Goal: Task Accomplishment & Management: Manage account settings

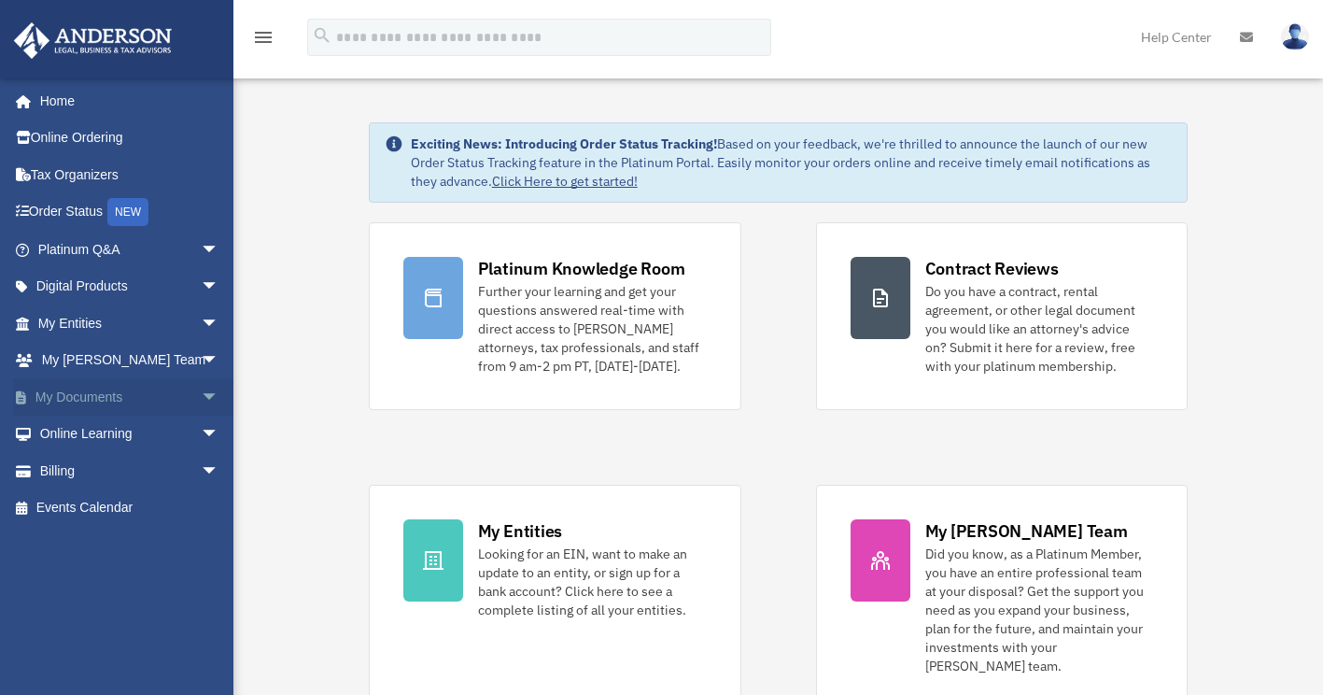
click at [201, 394] on span "arrow_drop_down" at bounding box center [219, 397] width 37 height 38
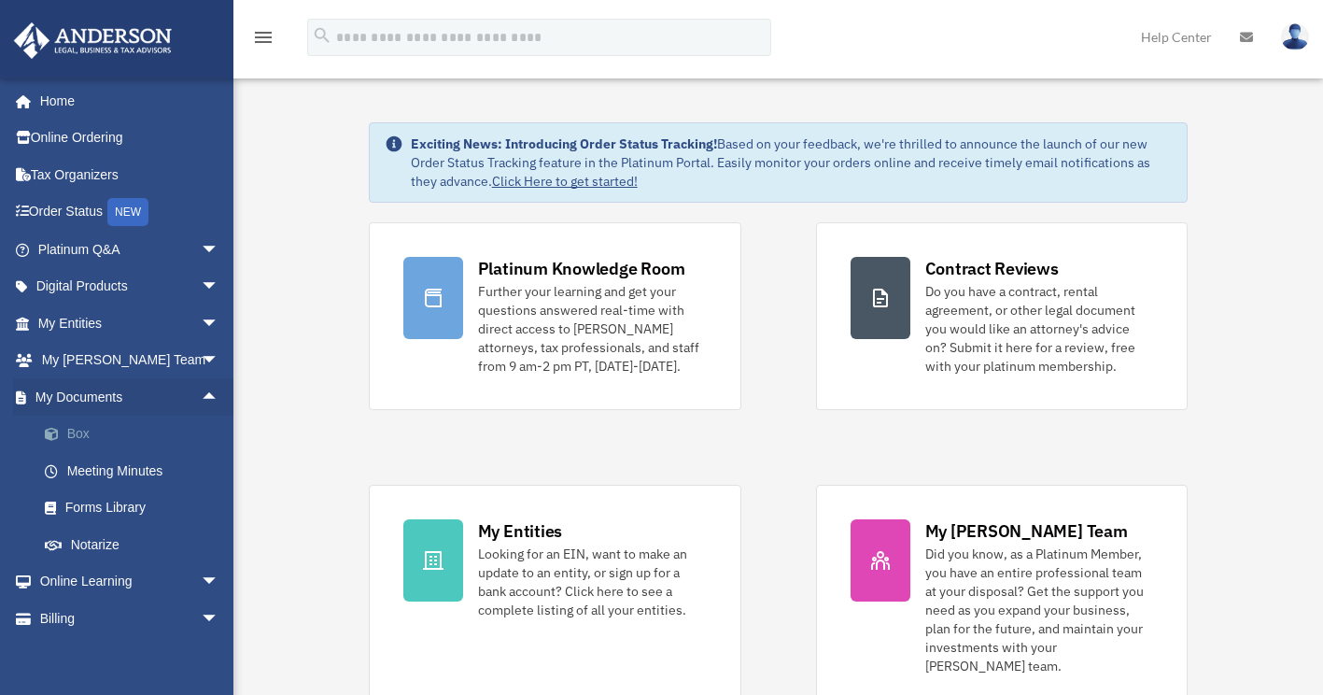
click at [167, 432] on link "Box" at bounding box center [136, 434] width 221 height 37
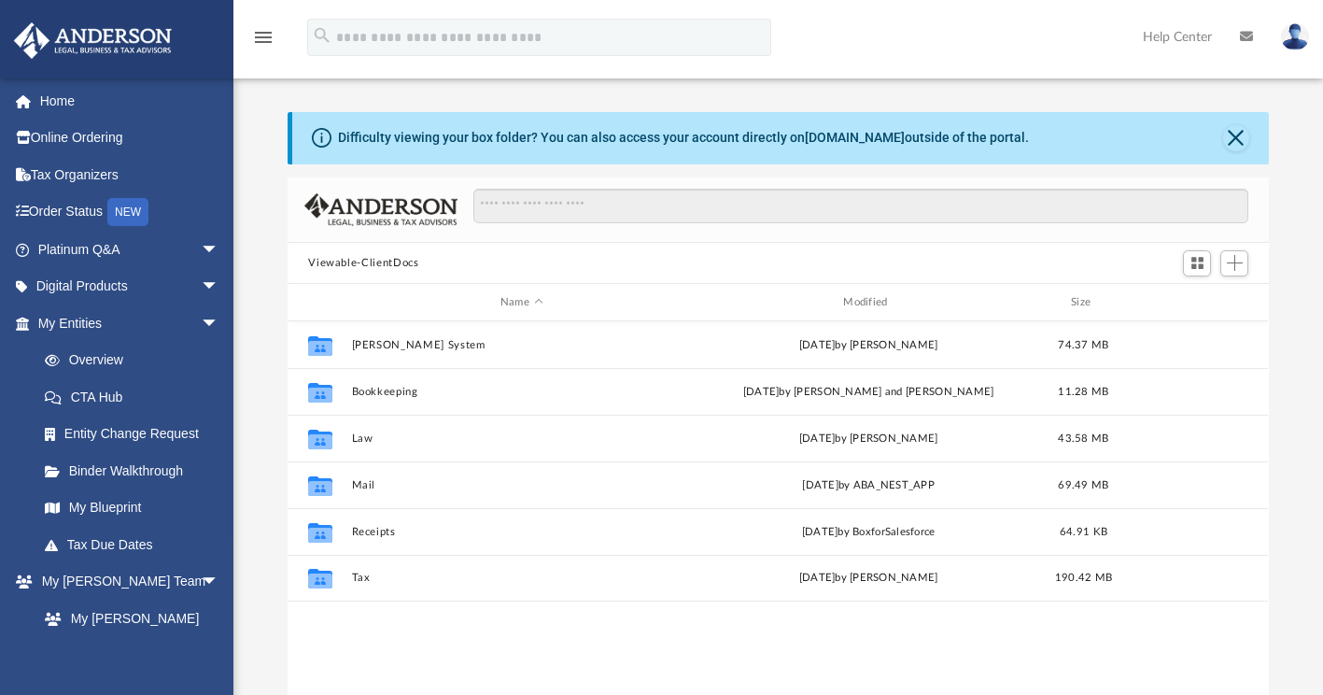
scroll to position [410, 967]
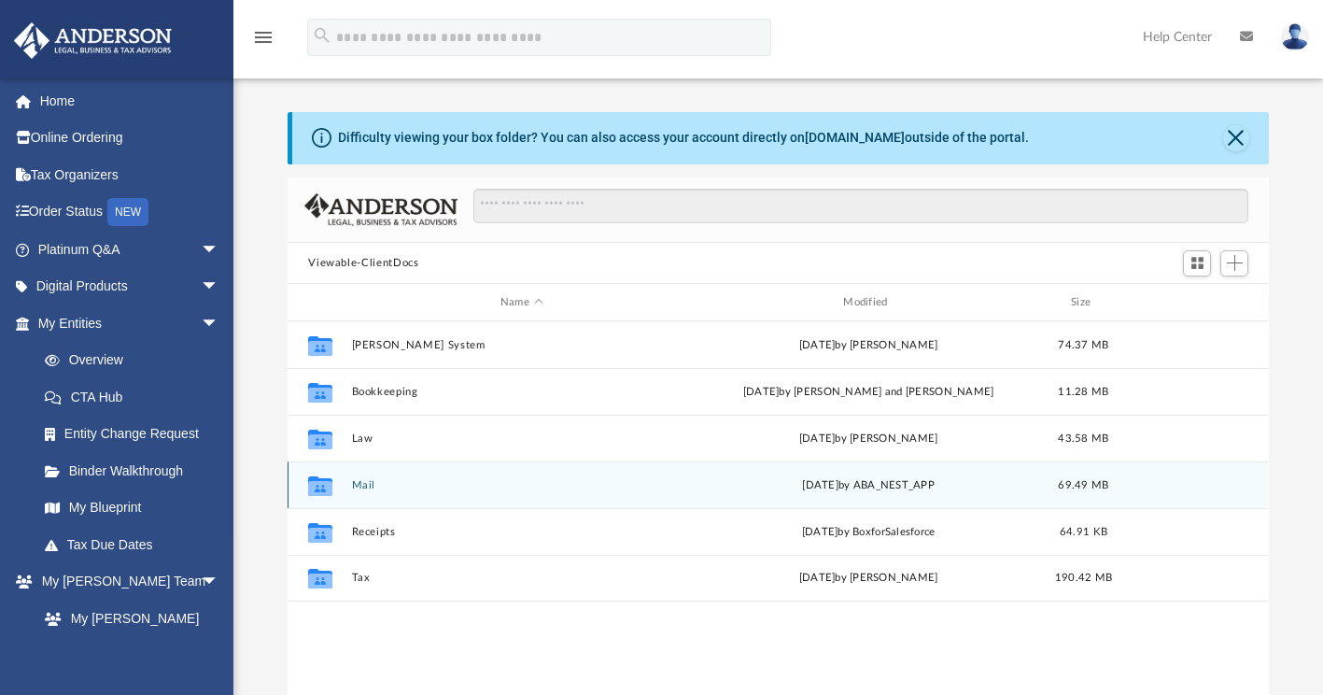
click at [714, 478] on div "[DATE] by ABA_NEST_APP" at bounding box center [868, 485] width 339 height 17
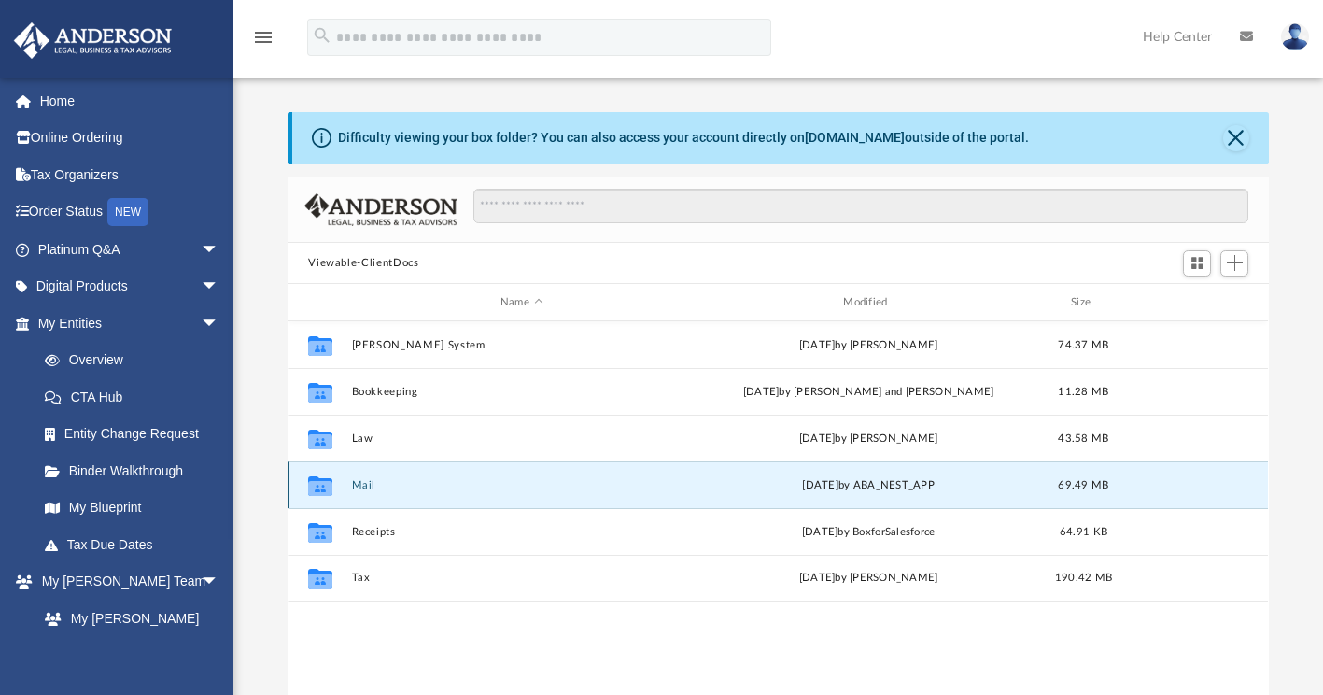
click at [364, 490] on div "Collaborated Folder Mail [DATE] by ABA_NEST_APP 69.49 MB" at bounding box center [778, 484] width 981 height 47
drag, startPoint x: 364, startPoint y: 490, endPoint x: 318, endPoint y: 487, distance: 45.9
click at [318, 487] on icon "grid" at bounding box center [320, 488] width 24 height 15
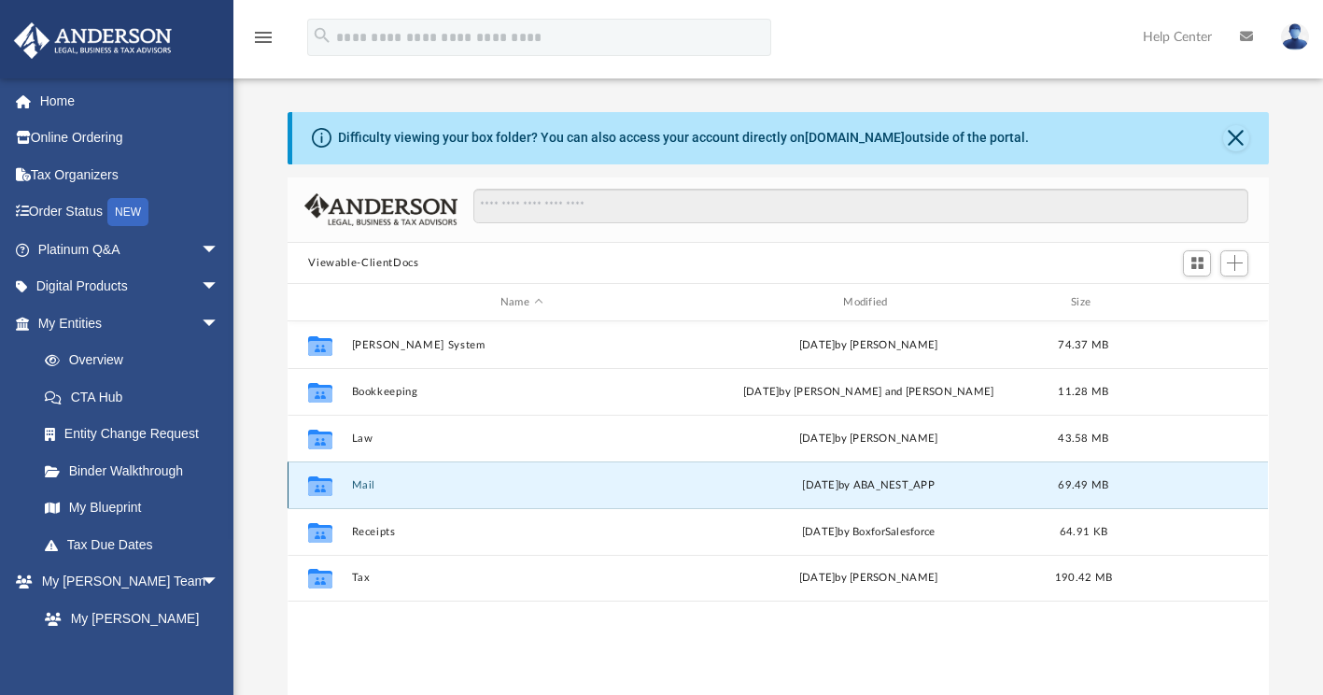
click at [895, 486] on div "[DATE] by ABA_NEST_APP" at bounding box center [868, 485] width 339 height 17
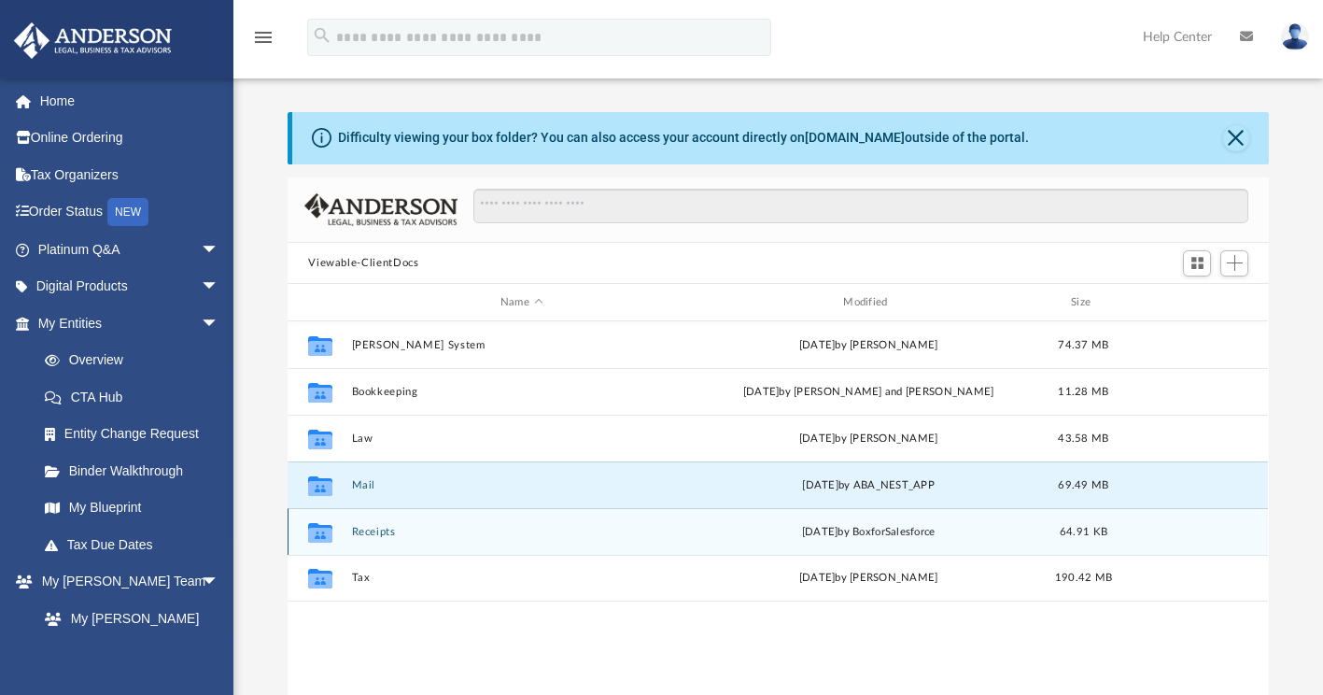
click at [833, 510] on div "Collaborated Folder Receipts [DATE] by BoxforSalesforce 64.91 KB" at bounding box center [778, 531] width 981 height 47
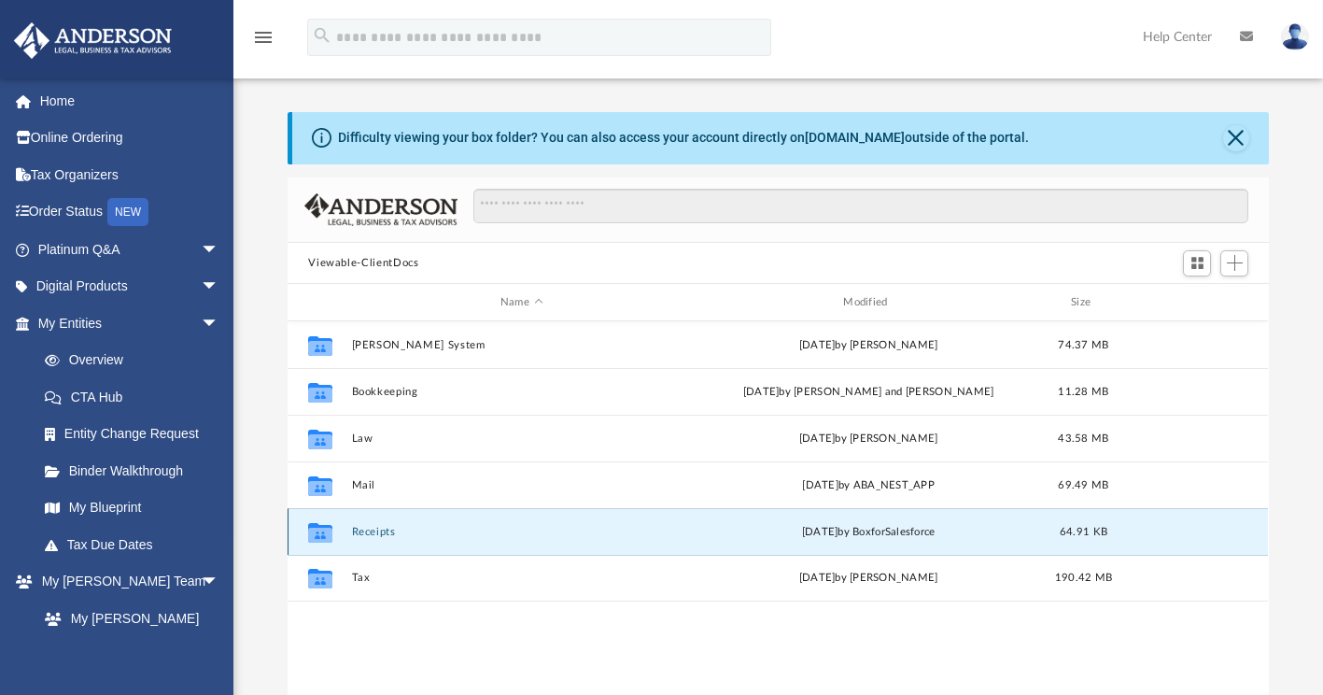
click at [833, 510] on div "Collaborated Folder Receipts [DATE] by BoxforSalesforce 64.91 KB" at bounding box center [778, 531] width 981 height 47
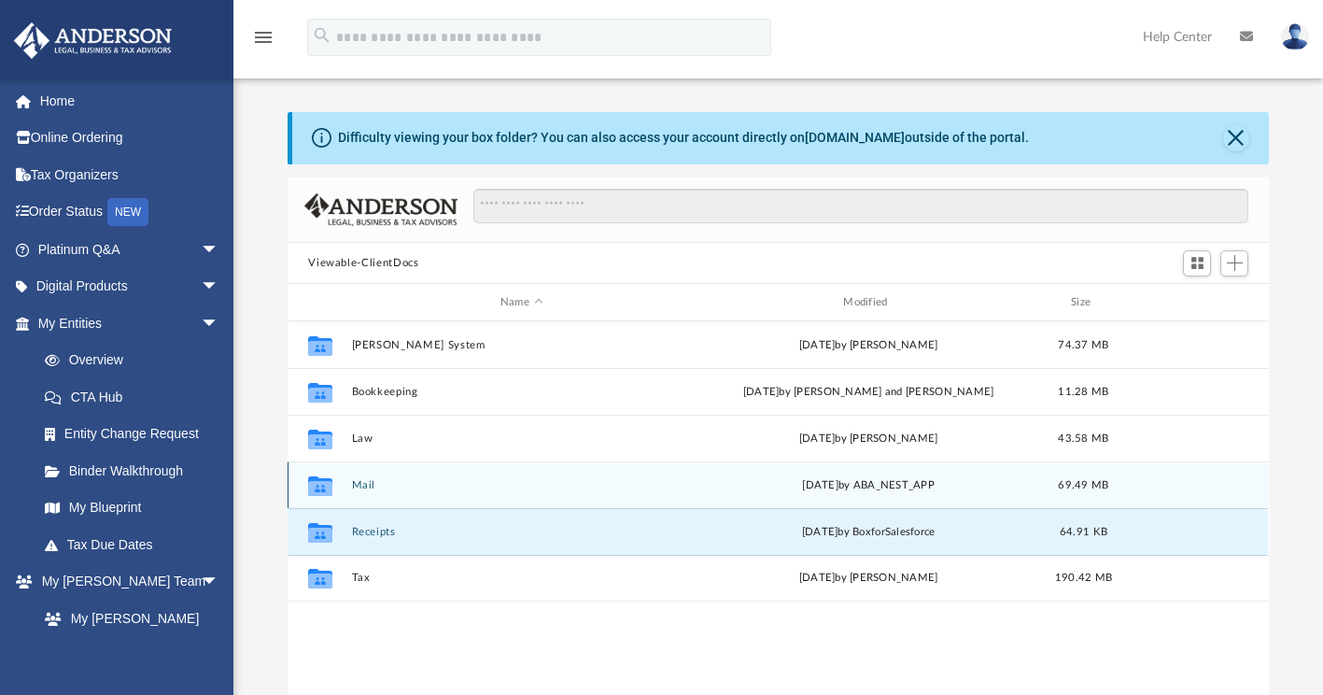
drag, startPoint x: 833, startPoint y: 510, endPoint x: 785, endPoint y: 486, distance: 53.5
click at [785, 486] on div "[DATE] by ABA_NEST_APP" at bounding box center [868, 485] width 339 height 17
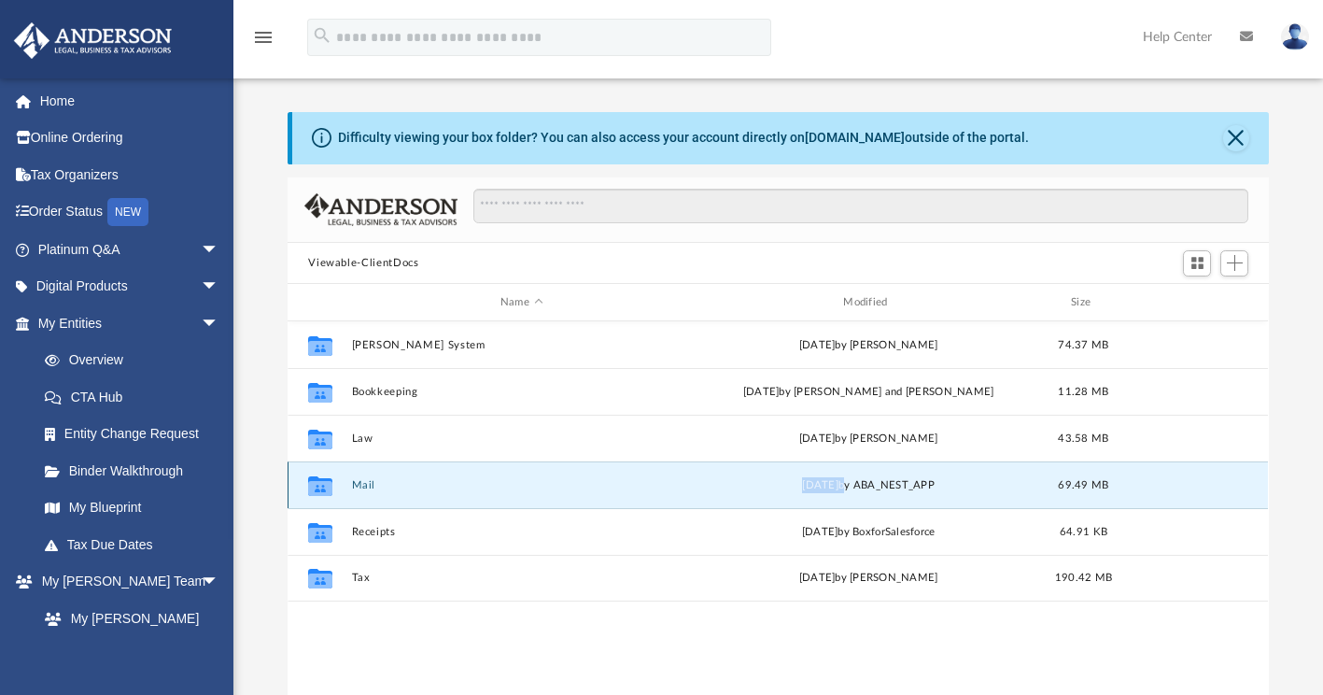
click at [785, 486] on div "[DATE] by ABA_NEST_APP" at bounding box center [868, 485] width 339 height 17
drag, startPoint x: 785, startPoint y: 486, endPoint x: 751, endPoint y: 494, distance: 35.6
click at [751, 494] on div "Collaborated Folder Mail [DATE] by ABA_NEST_APP 69.49 MB" at bounding box center [778, 484] width 981 height 47
click at [807, 473] on div "Collaborated Folder Mail [DATE] by ABA_NEST_APP 69.49 MB" at bounding box center [778, 484] width 981 height 47
click at [357, 494] on div "Collaborated Folder Mail [DATE] by ABA_NEST_APP 69.49 MB" at bounding box center [778, 484] width 981 height 47
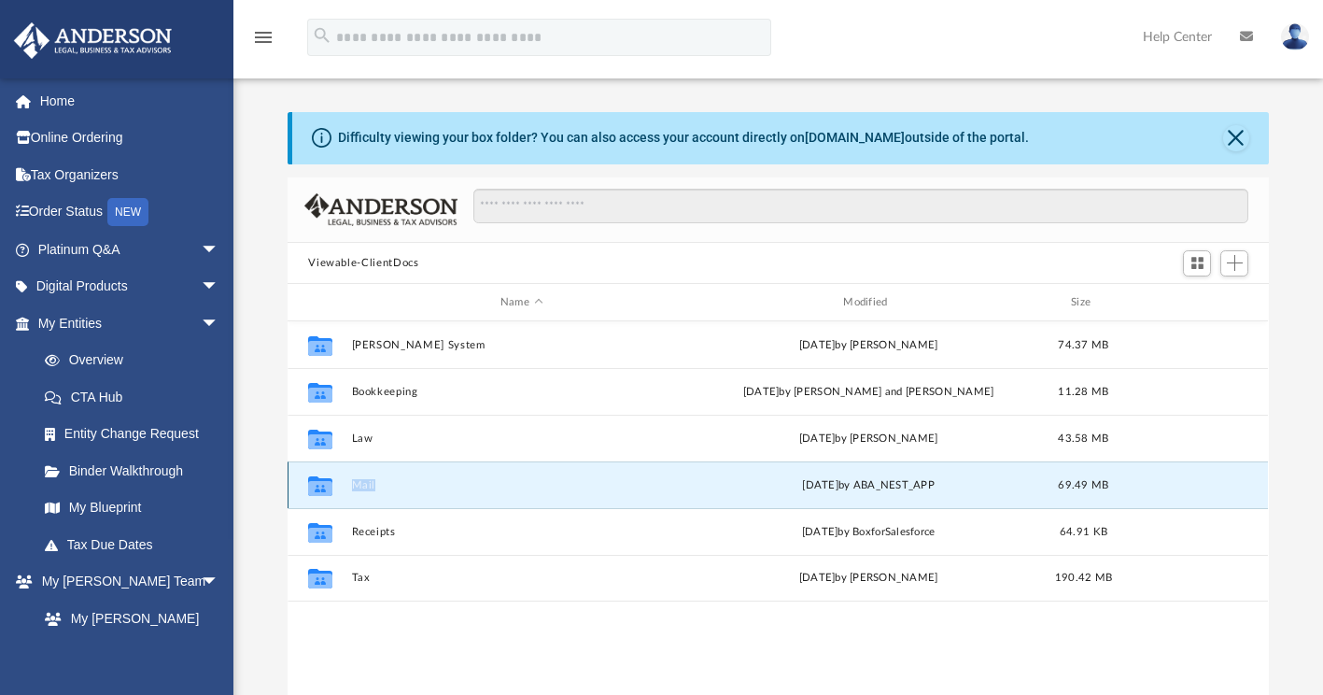
click at [357, 494] on div "Collaborated Folder Mail [DATE] by ABA_NEST_APP 69.49 MB" at bounding box center [778, 484] width 981 height 47
drag, startPoint x: 357, startPoint y: 494, endPoint x: 321, endPoint y: 486, distance: 36.5
click at [321, 486] on icon "grid" at bounding box center [320, 488] width 24 height 15
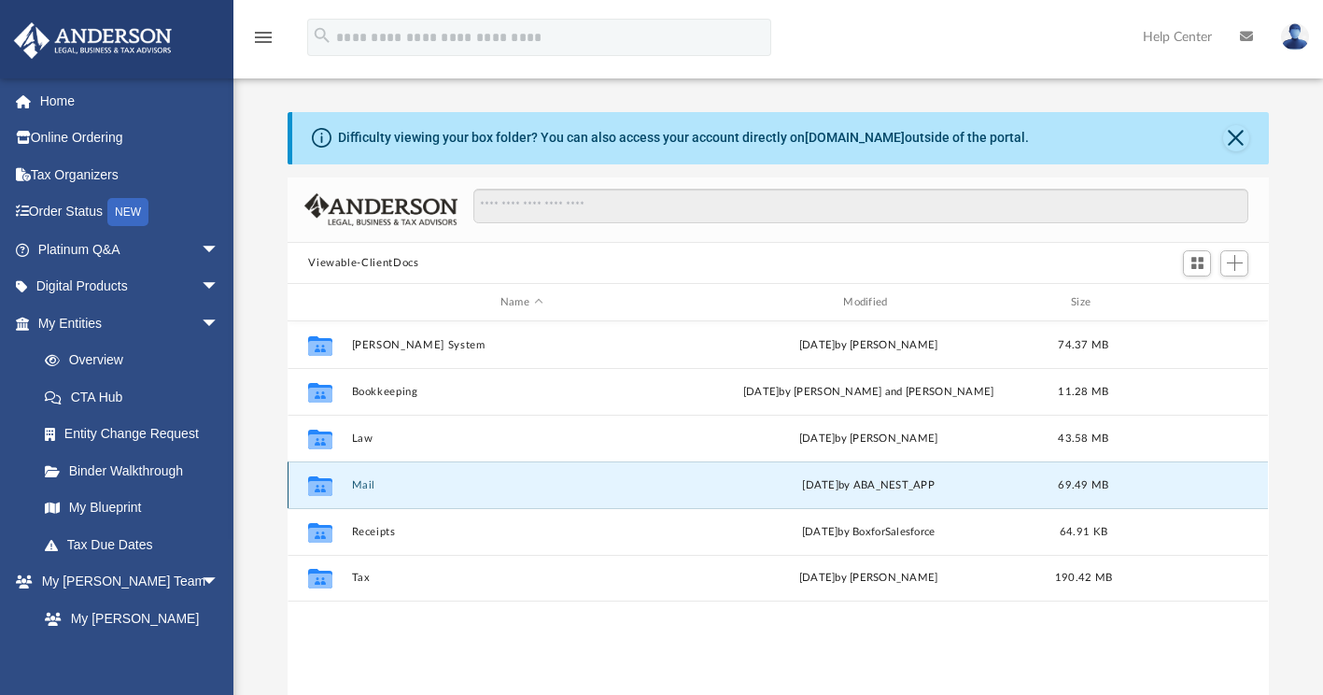
click at [321, 486] on icon "grid" at bounding box center [320, 488] width 24 height 15
drag, startPoint x: 321, startPoint y: 486, endPoint x: 360, endPoint y: 479, distance: 38.8
click at [360, 479] on button "Mail" at bounding box center [521, 485] width 339 height 12
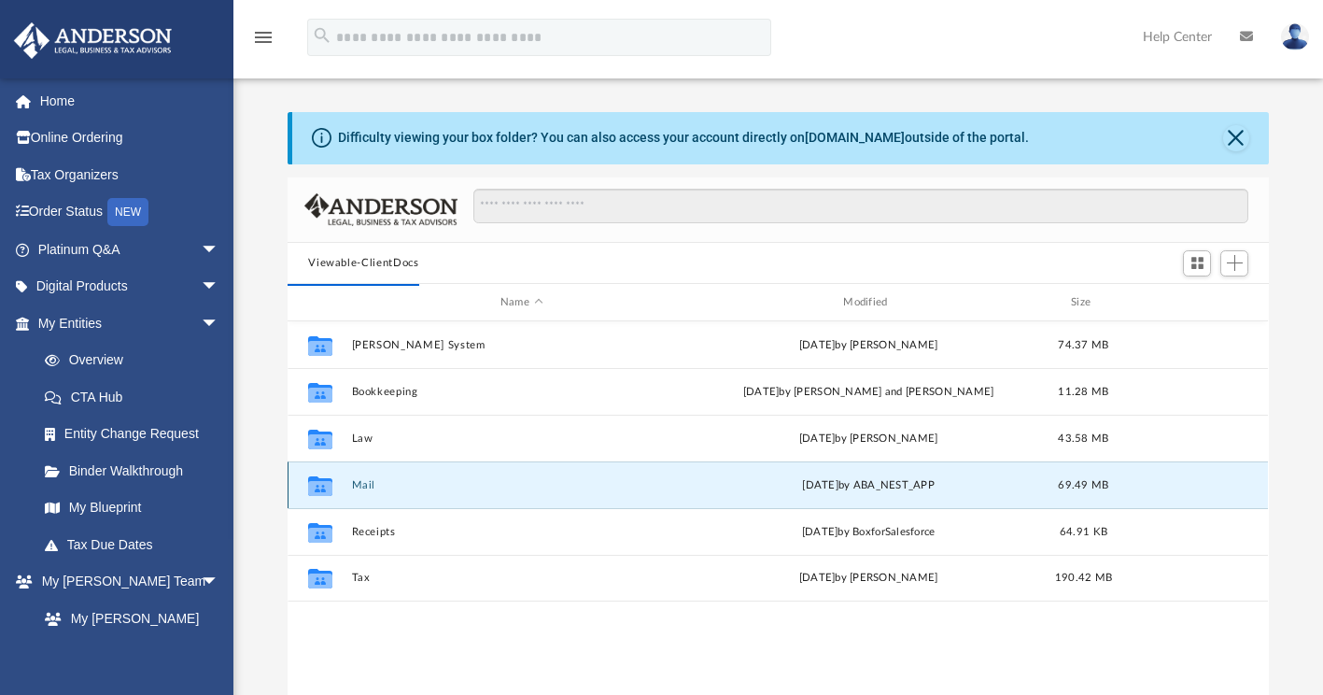
click at [714, 483] on div "[DATE] by ABA_NEST_APP" at bounding box center [868, 485] width 339 height 17
click at [689, 480] on button "Mail" at bounding box center [521, 485] width 339 height 12
click at [735, 491] on div "[DATE] by ABA_NEST_APP" at bounding box center [868, 485] width 339 height 17
drag, startPoint x: 735, startPoint y: 491, endPoint x: 660, endPoint y: 490, distance: 74.7
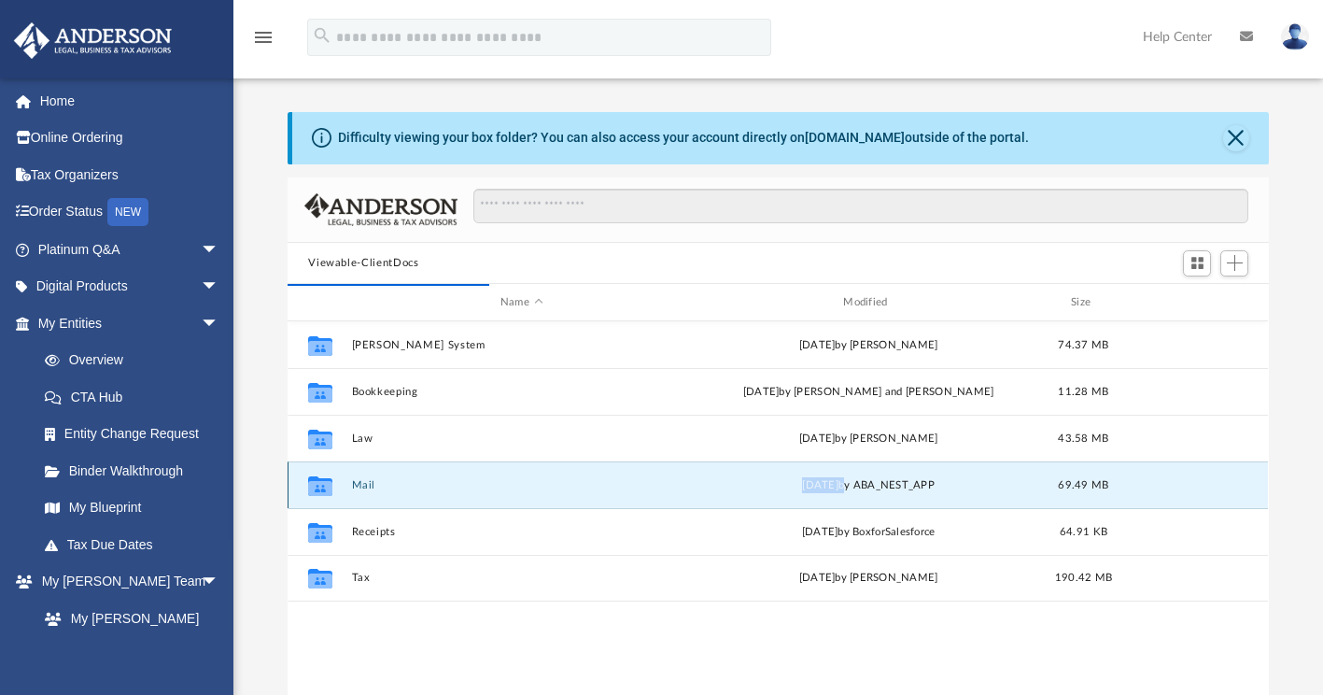
click at [660, 490] on button "Mail" at bounding box center [521, 485] width 339 height 12
click at [829, 491] on div "[DATE] by ABA_NEST_APP" at bounding box center [868, 485] width 339 height 17
click at [334, 483] on icon "Collaborated Folder" at bounding box center [320, 486] width 30 height 30
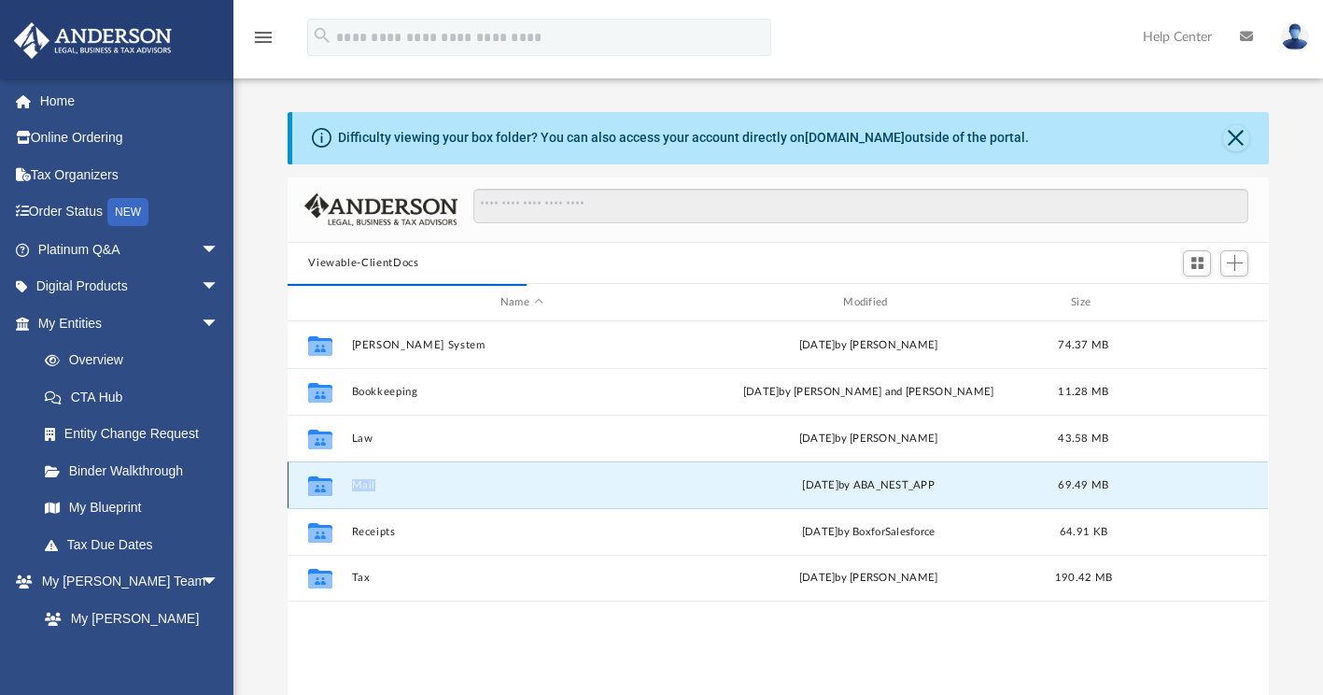
click at [334, 483] on icon "Collaborated Folder" at bounding box center [320, 486] width 30 height 30
click at [813, 480] on span "[DATE]" at bounding box center [821, 485] width 36 height 10
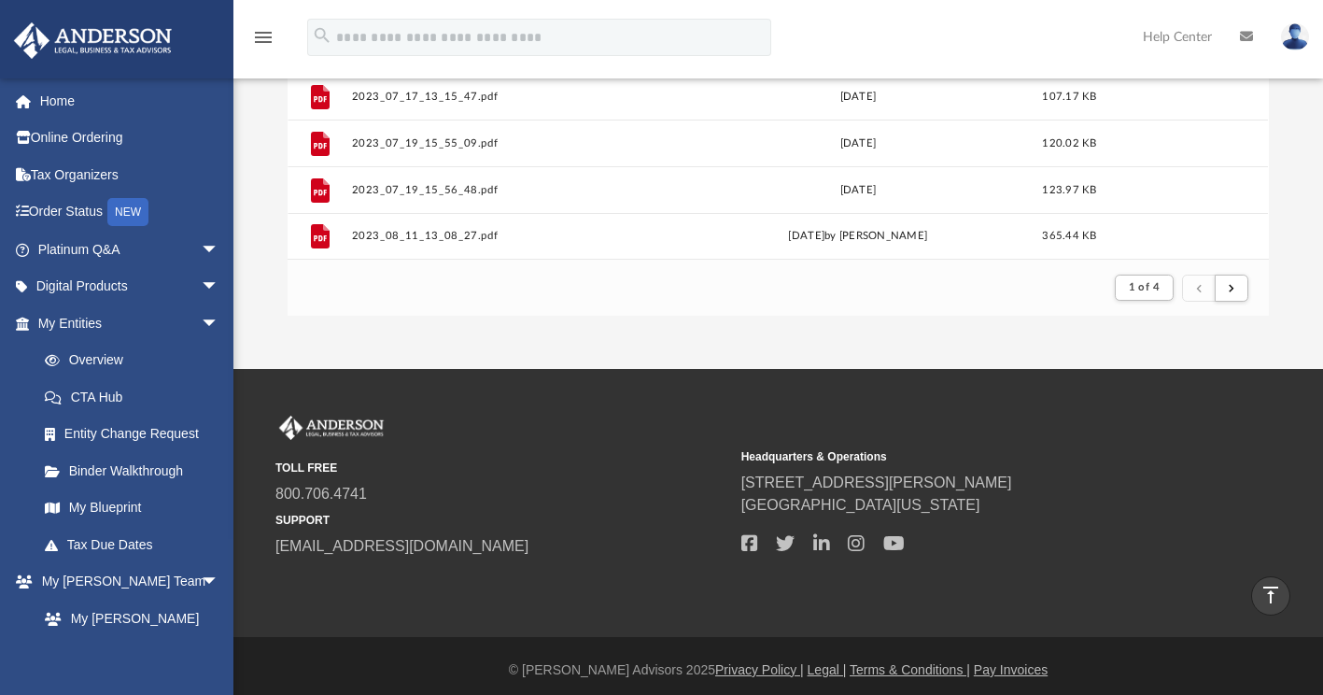
scroll to position [393, 0]
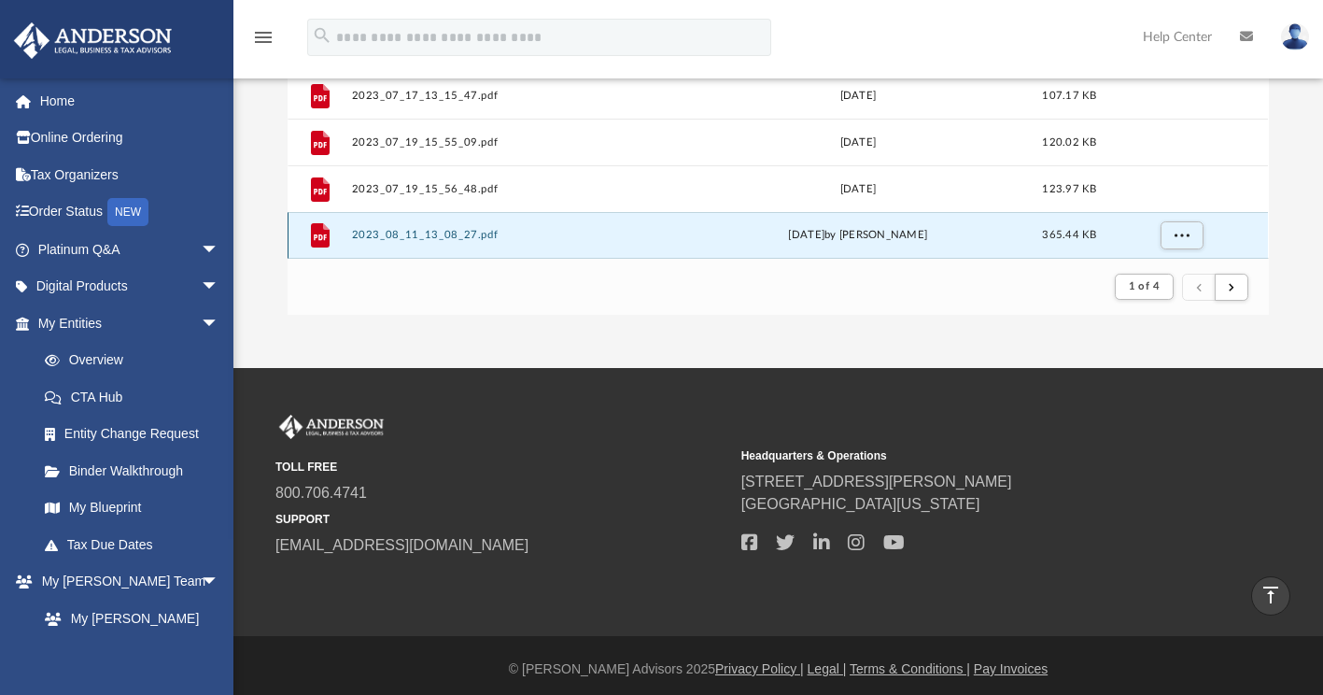
click at [446, 233] on button "2023_08_11_13_08_27.pdf" at bounding box center [518, 236] width 332 height 12
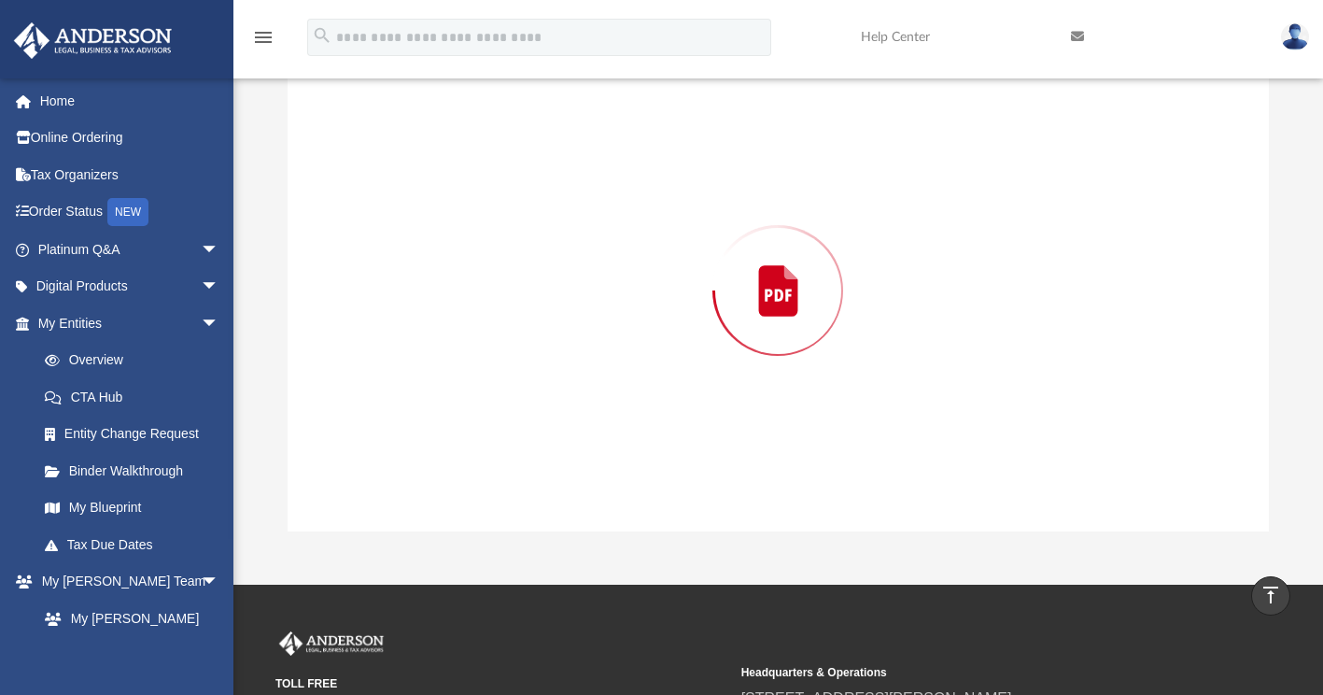
click at [446, 233] on div "Preview" at bounding box center [778, 290] width 981 height 482
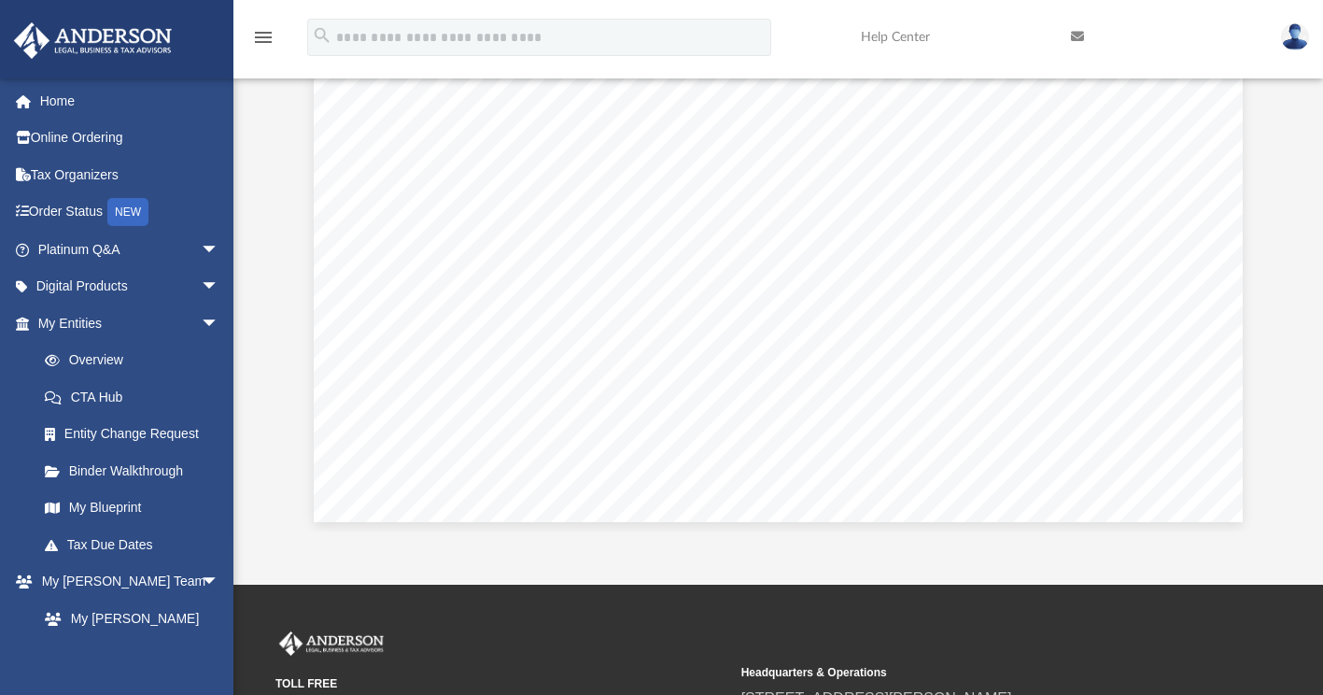
scroll to position [734, 0]
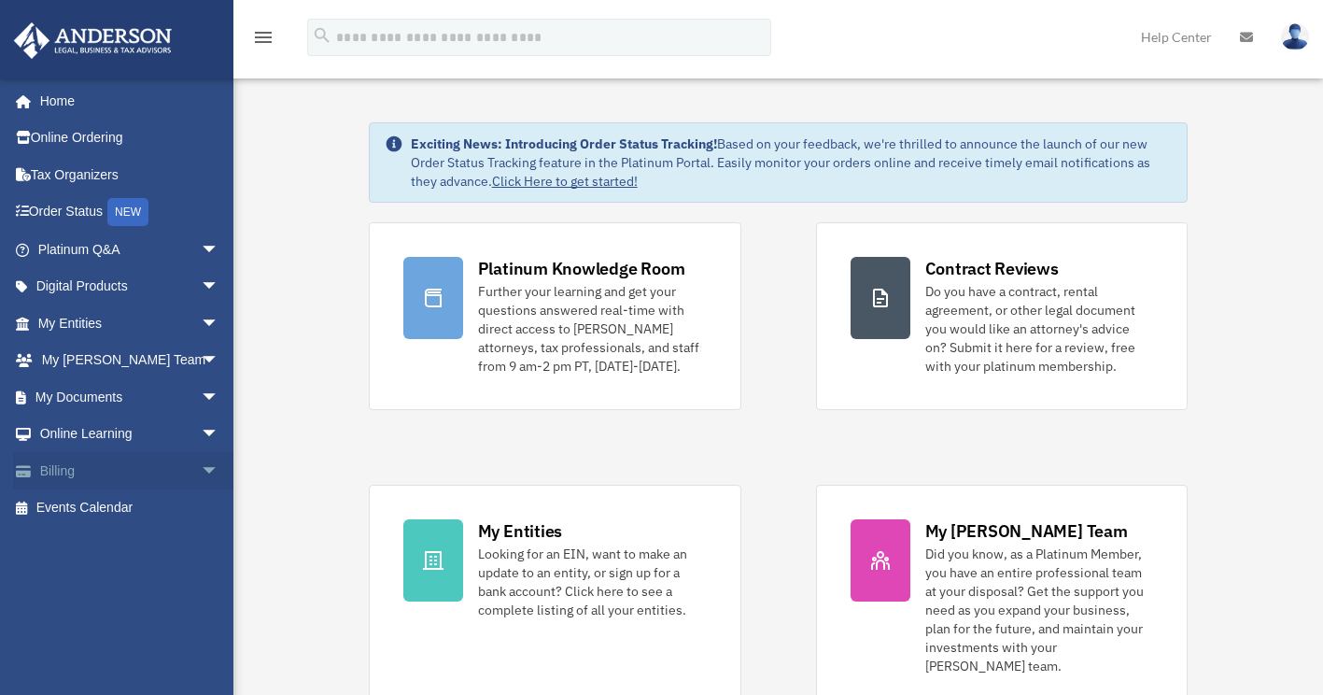
click at [201, 464] on span "arrow_drop_down" at bounding box center [219, 471] width 37 height 38
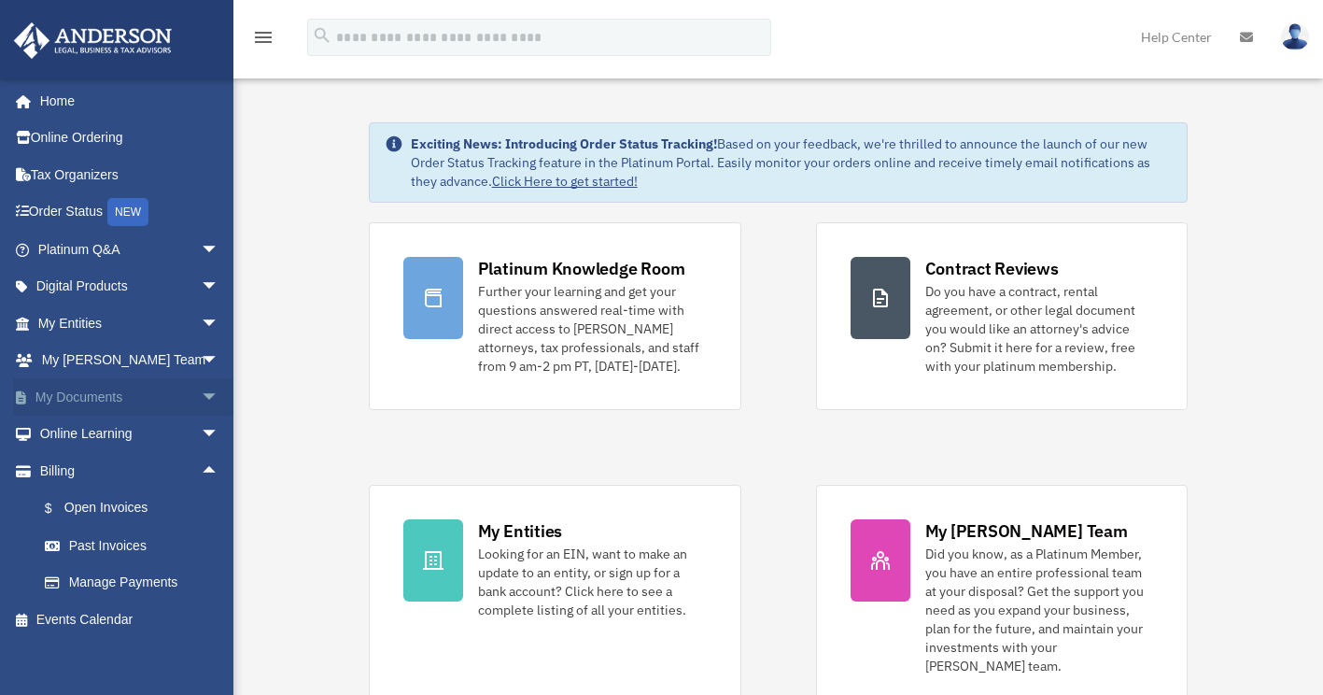
click at [201, 390] on span "arrow_drop_down" at bounding box center [219, 397] width 37 height 38
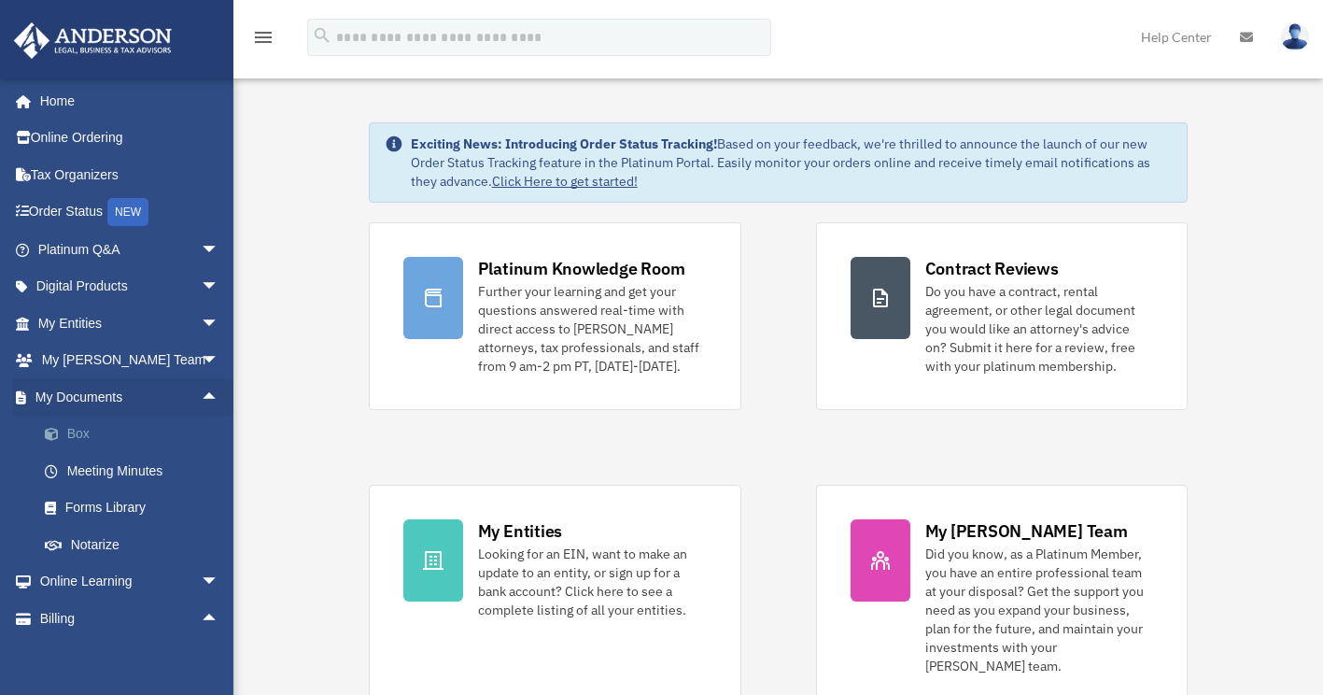
click at [132, 439] on link "Box" at bounding box center [136, 434] width 221 height 37
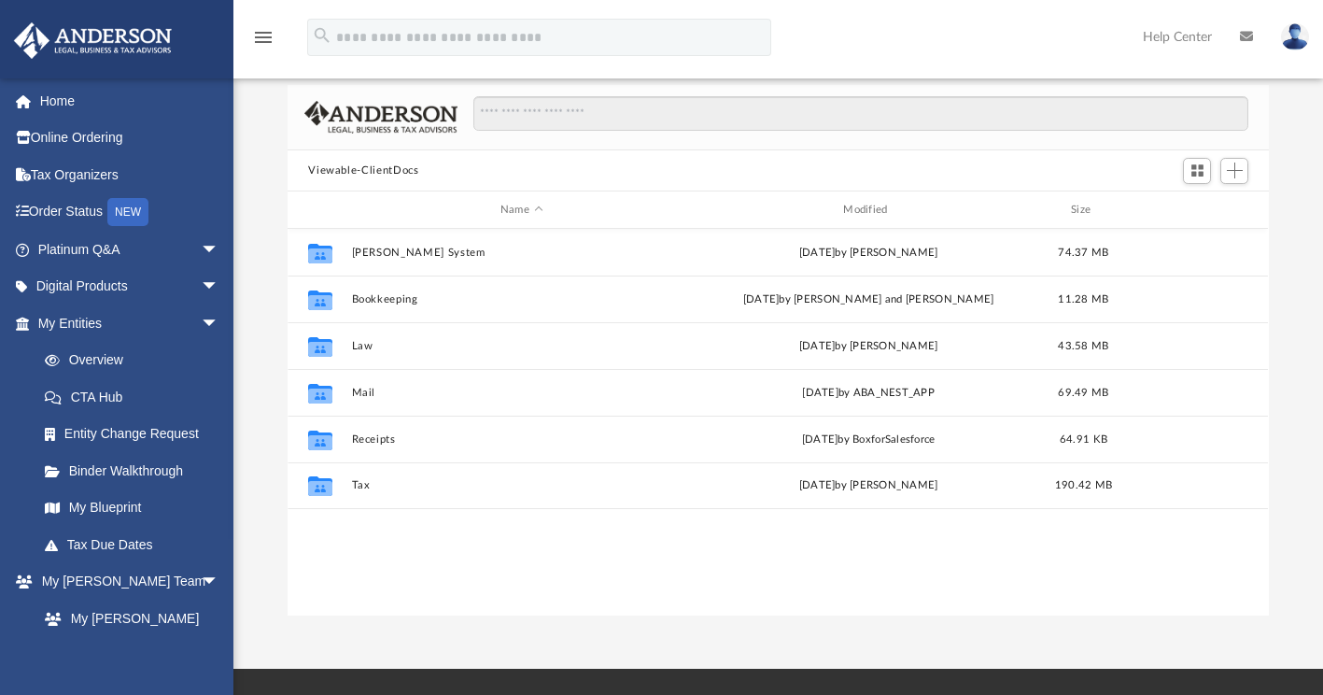
scroll to position [95, 0]
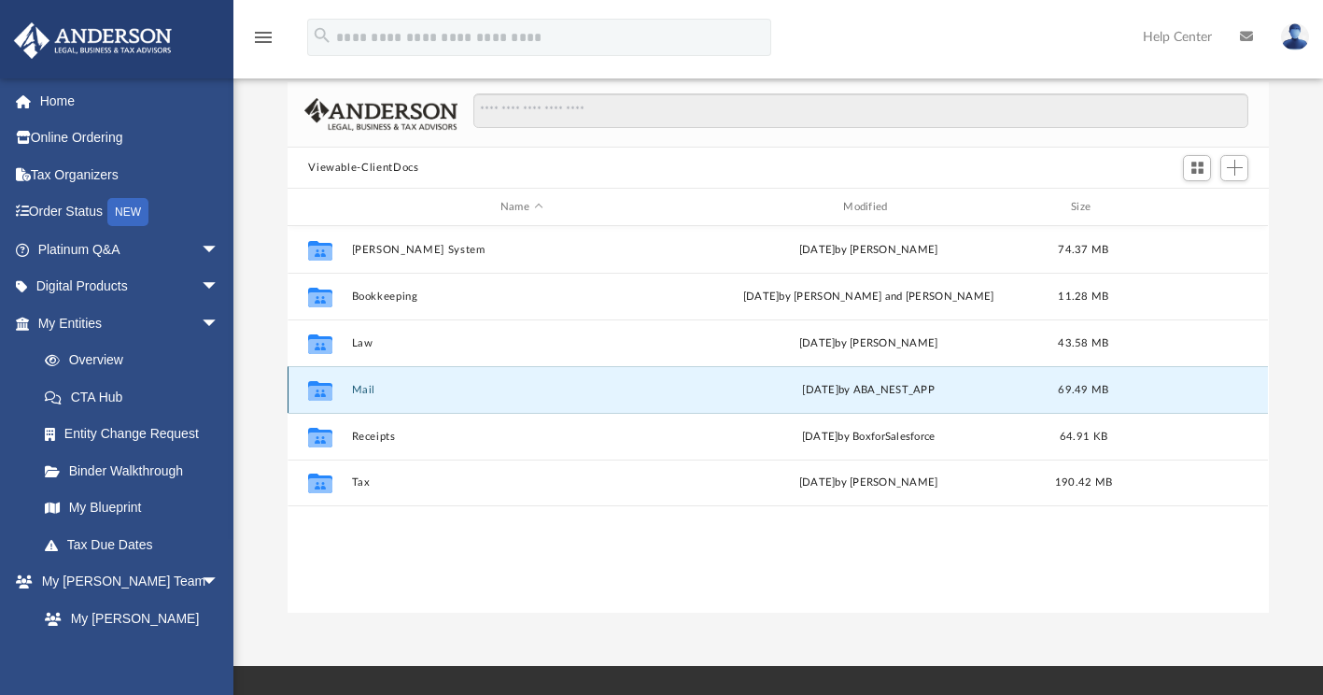
drag, startPoint x: 429, startPoint y: 388, endPoint x: 367, endPoint y: 388, distance: 61.6
click at [367, 388] on button "Mail" at bounding box center [521, 390] width 339 height 12
click at [371, 384] on button "Mail" at bounding box center [521, 390] width 339 height 12
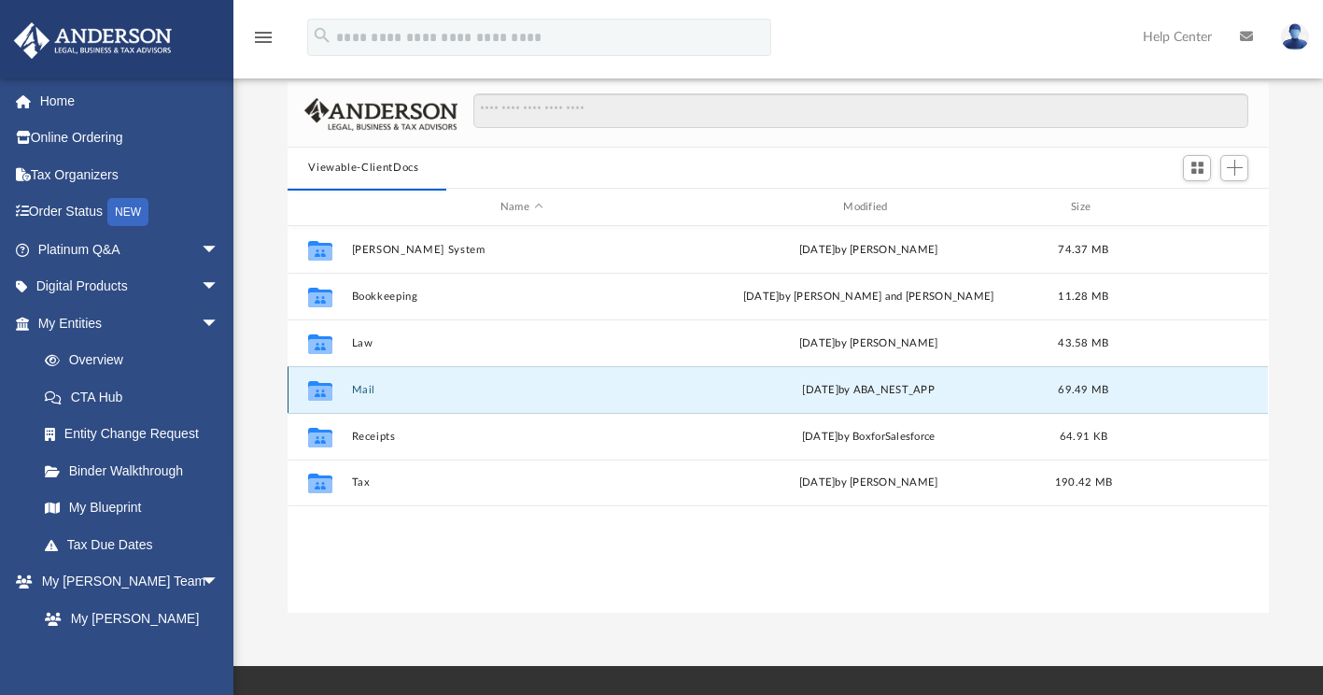
click at [371, 384] on button "Mail" at bounding box center [521, 390] width 339 height 12
drag, startPoint x: 371, startPoint y: 383, endPoint x: 309, endPoint y: 385, distance: 61.7
click at [309, 385] on icon "grid" at bounding box center [320, 391] width 24 height 20
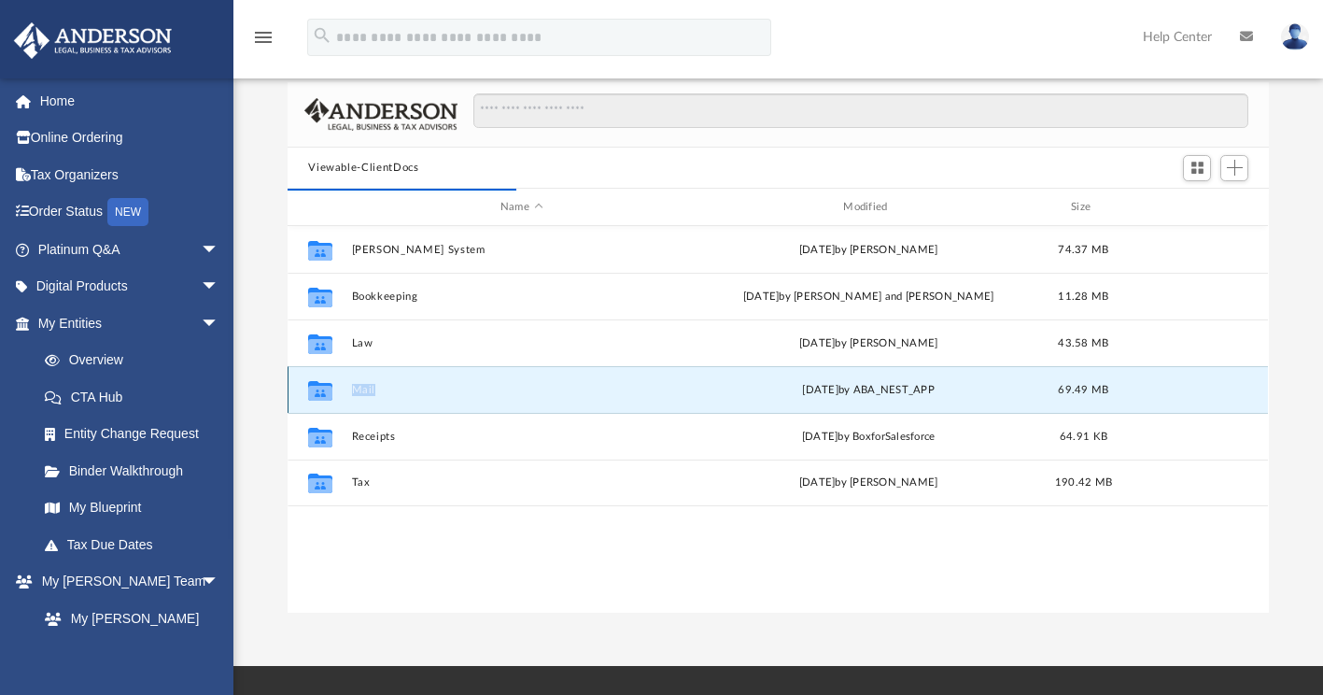
drag, startPoint x: 309, startPoint y: 385, endPoint x: 508, endPoint y: 383, distance: 198.9
click at [508, 384] on button "Mail" at bounding box center [521, 390] width 339 height 12
click at [671, 378] on div "Collaborated Folder Mail [DATE] by ABA_NEST_APP 69.49 MB" at bounding box center [778, 389] width 981 height 47
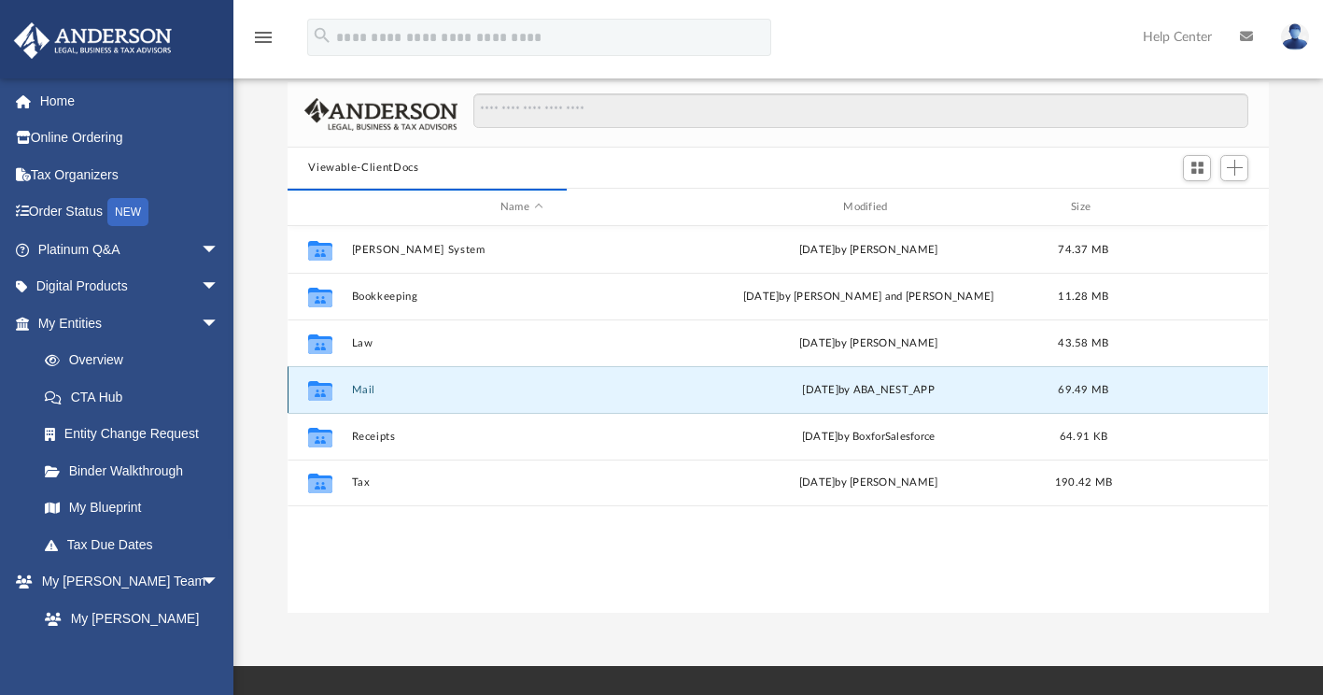
click at [671, 378] on div "Collaborated Folder Mail [DATE] by ABA_NEST_APP 69.49 MB" at bounding box center [778, 389] width 981 height 47
drag, startPoint x: 671, startPoint y: 378, endPoint x: 647, endPoint y: 398, distance: 30.5
click at [647, 398] on div "Collaborated Folder Mail [DATE] by ABA_NEST_APP 69.49 MB" at bounding box center [778, 389] width 981 height 47
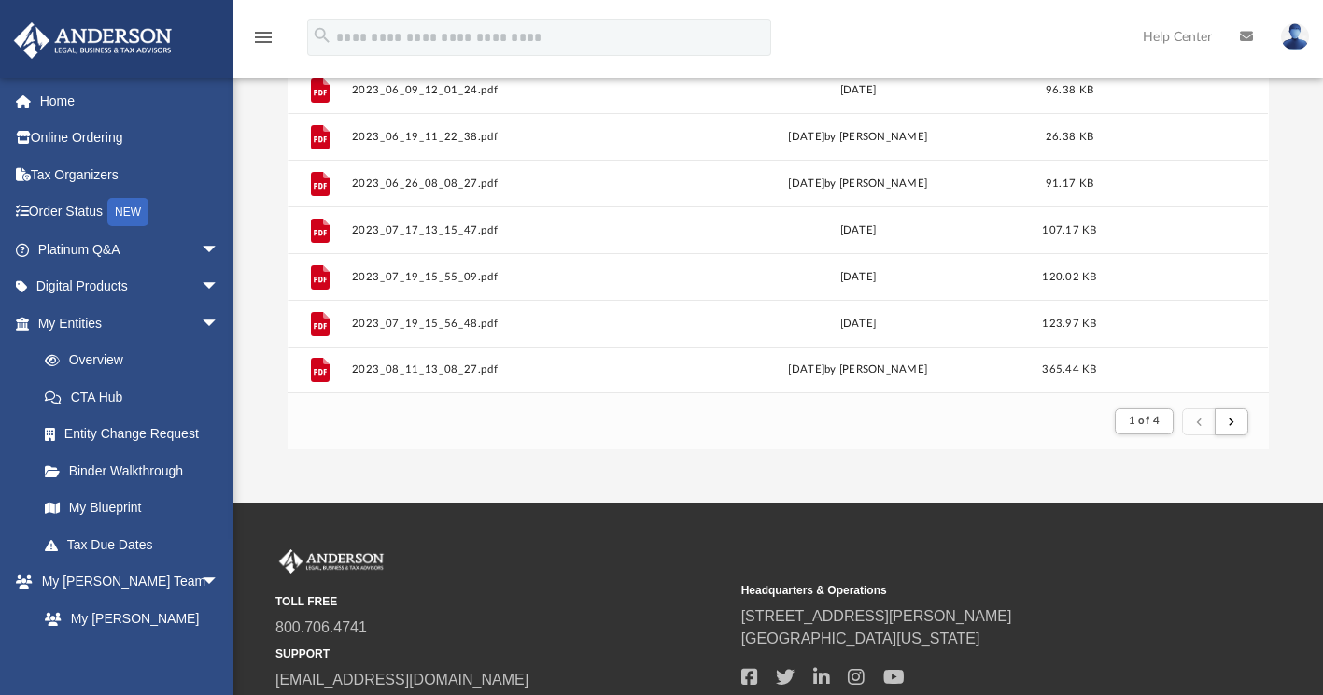
scroll to position [261, 0]
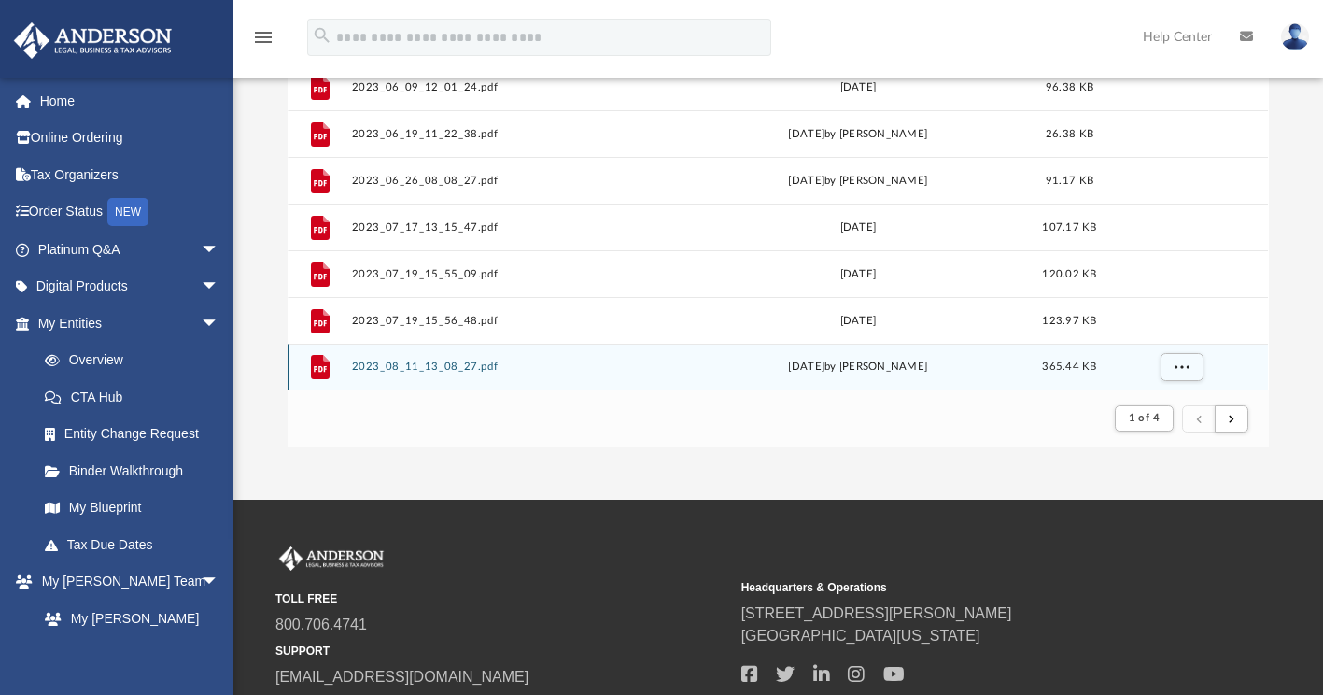
click at [836, 369] on div "Fri Aug 11 2023 by Krystal Hankins" at bounding box center [858, 367] width 332 height 17
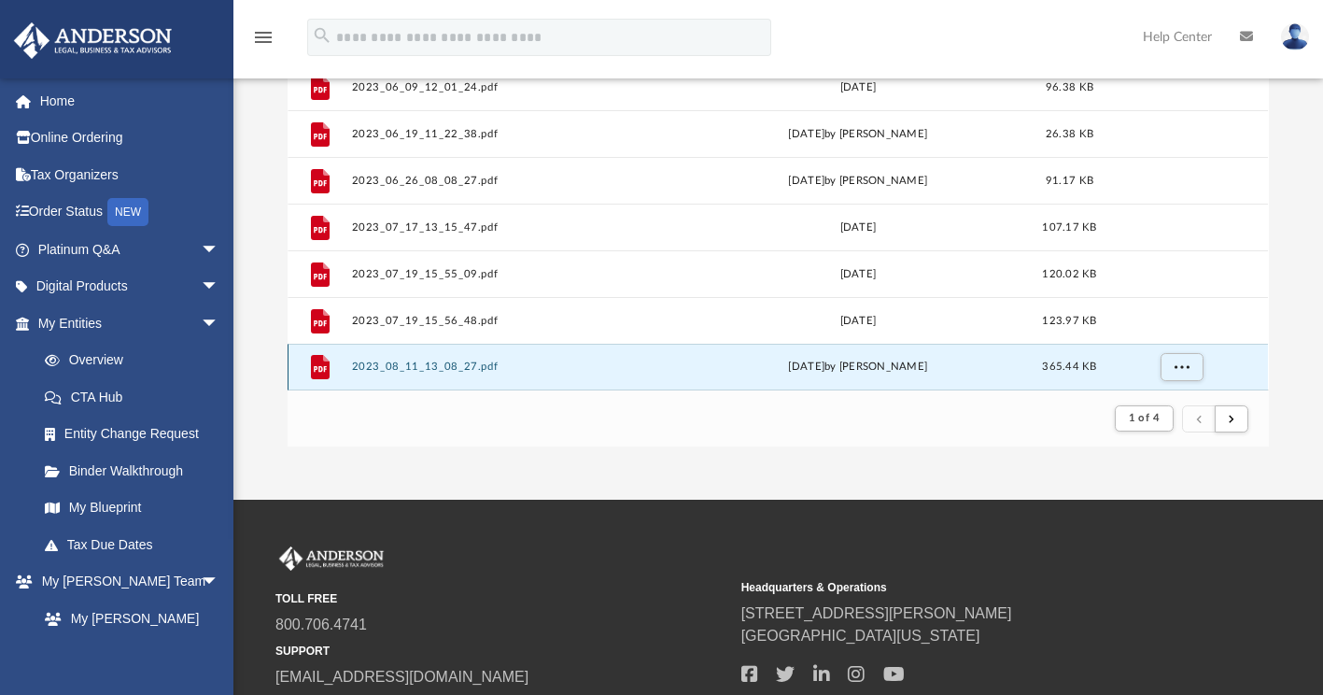
click at [713, 370] on div "Fri Aug 11 2023 by Krystal Hankins" at bounding box center [858, 367] width 332 height 17
drag, startPoint x: 713, startPoint y: 370, endPoint x: 580, endPoint y: 453, distance: 156.5
click at [580, 453] on div "App r31nv21@gmail.com Sign Out r31nv21@gmail.com Home Online Ordering Tax Organ…" at bounding box center [661, 119] width 1323 height 761
click at [602, 437] on footer "1 of 4" at bounding box center [778, 417] width 981 height 57
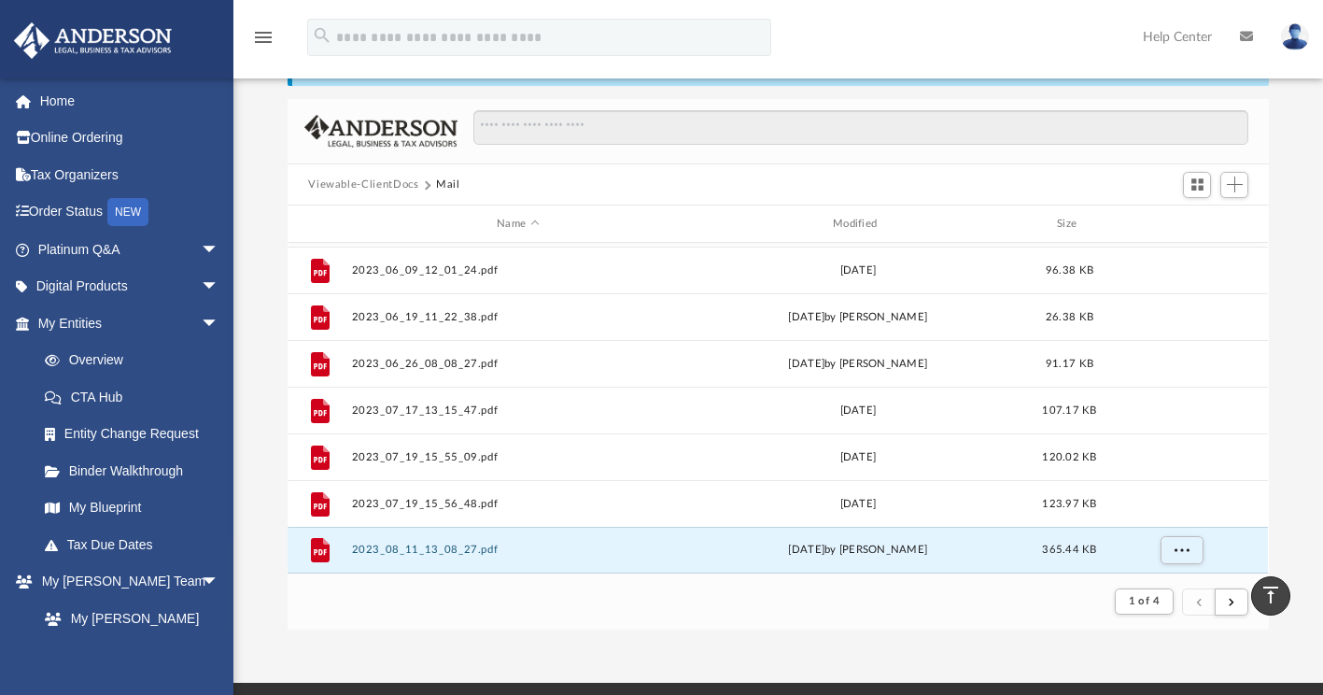
scroll to position [78, 0]
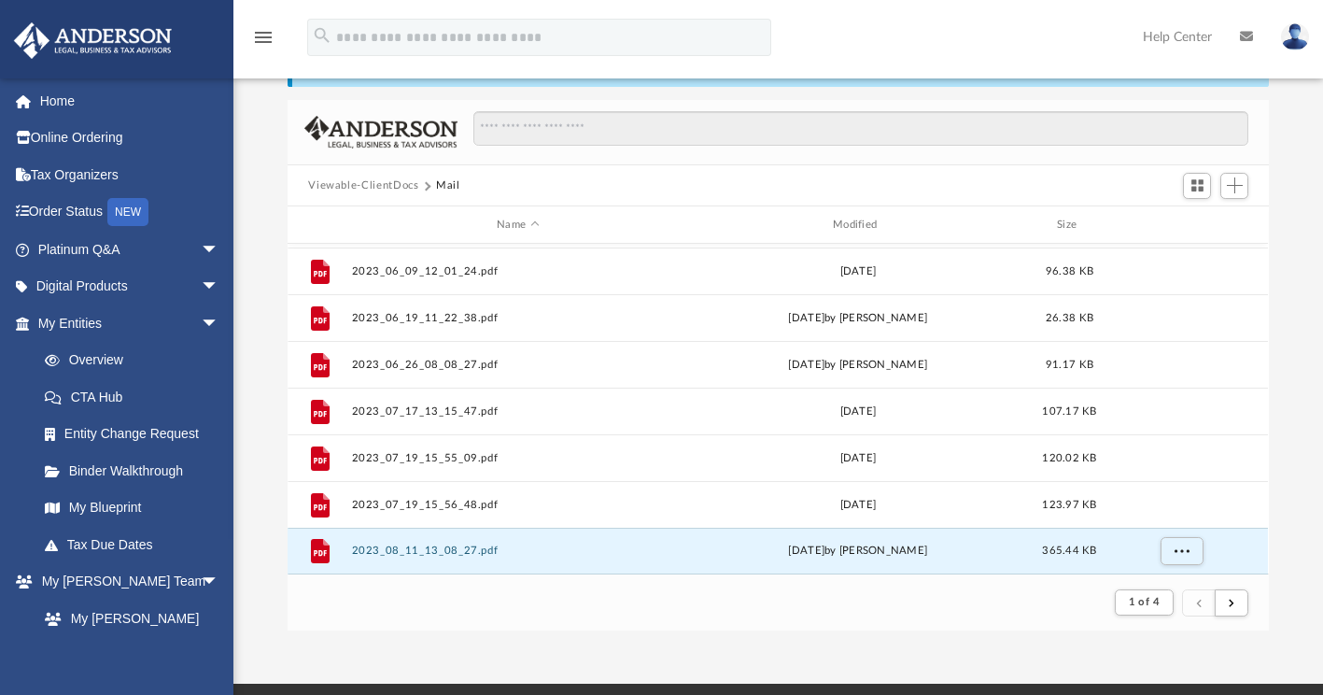
click at [469, 599] on footer "1 of 4" at bounding box center [778, 601] width 981 height 57
click at [126, 513] on link "My Blueprint" at bounding box center [136, 507] width 221 height 37
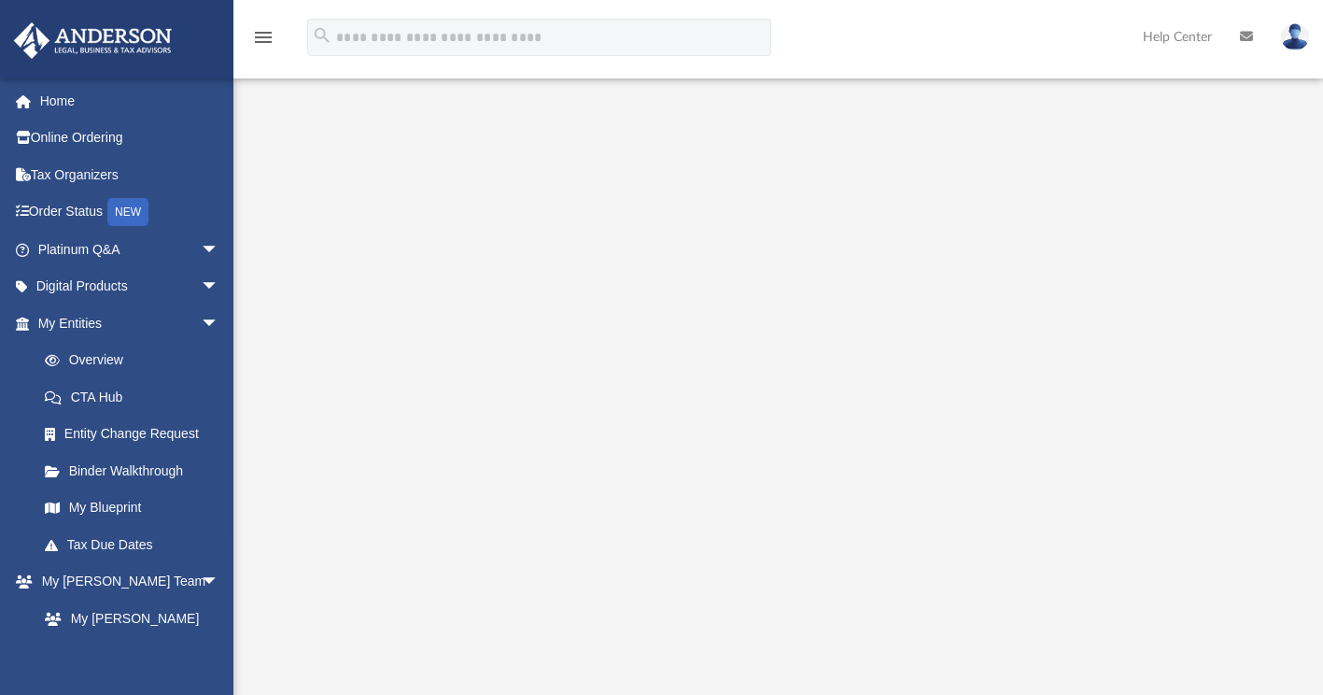
click at [1285, 45] on img at bounding box center [1295, 36] width 28 height 27
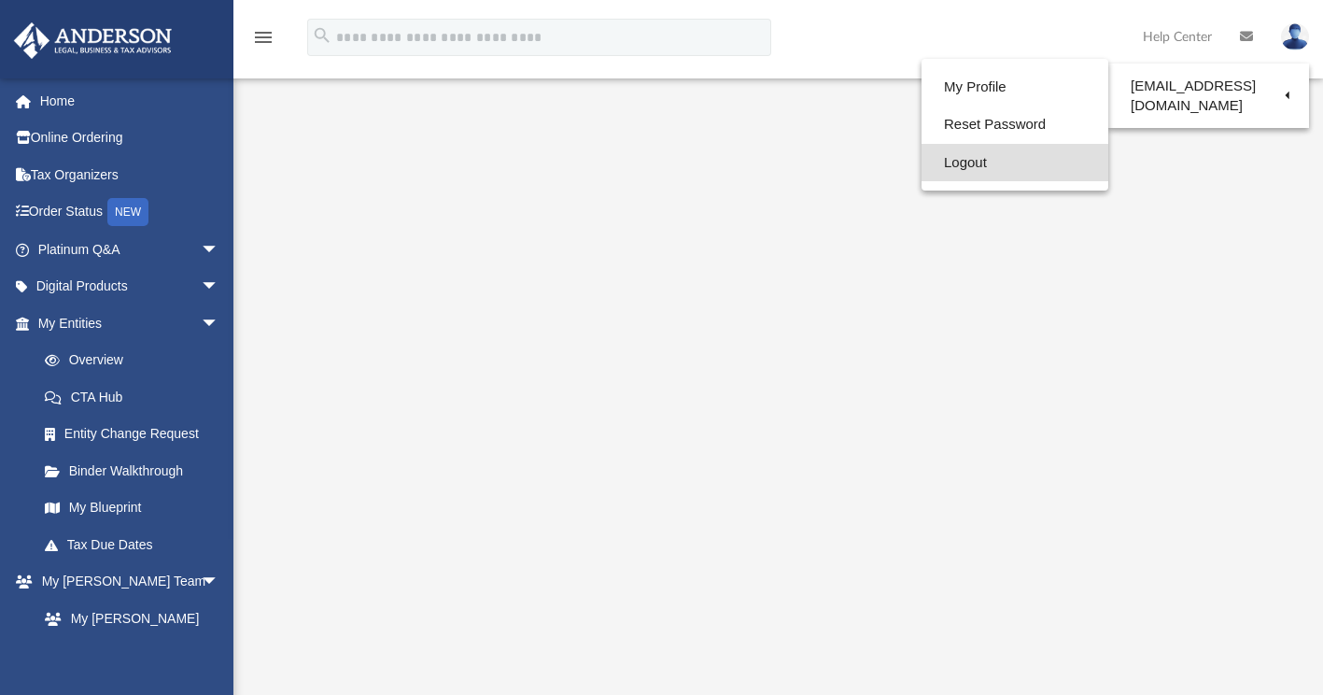
click at [973, 159] on link "Logout" at bounding box center [1015, 163] width 187 height 38
